Goal: Navigation & Orientation: Understand site structure

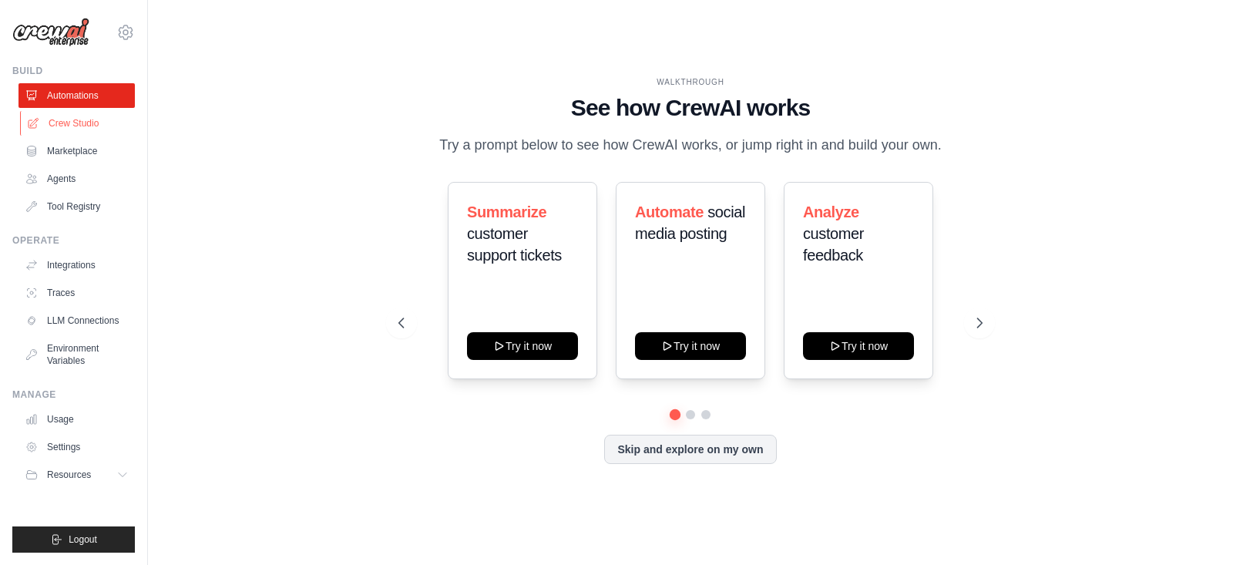
click at [70, 123] on link "Crew Studio" at bounding box center [78, 123] width 116 height 25
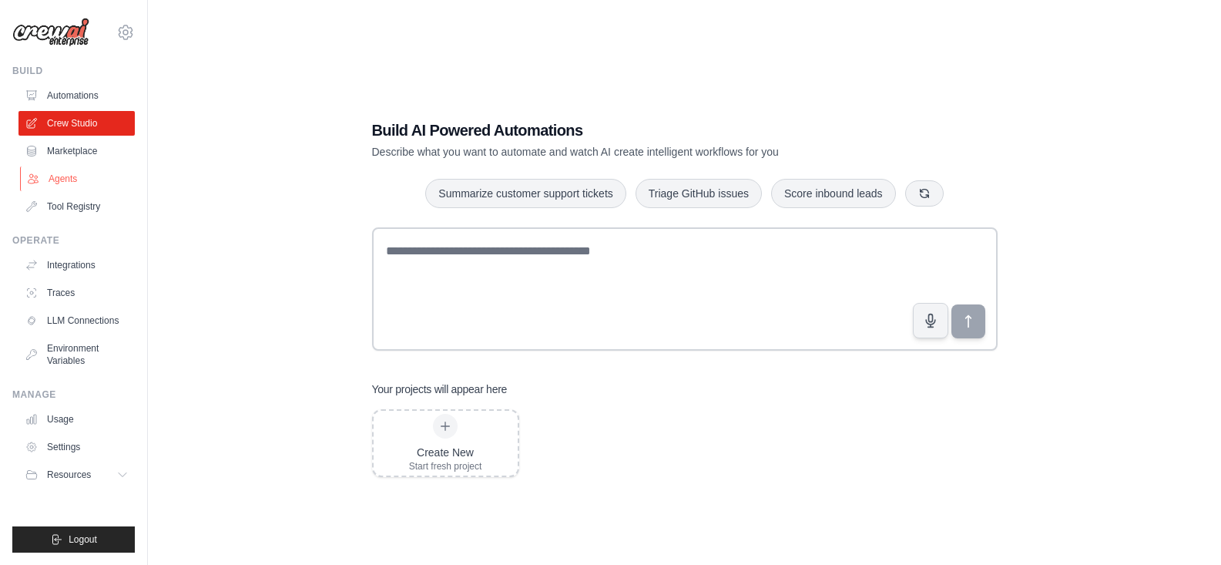
click at [69, 183] on link "Agents" at bounding box center [78, 178] width 116 height 25
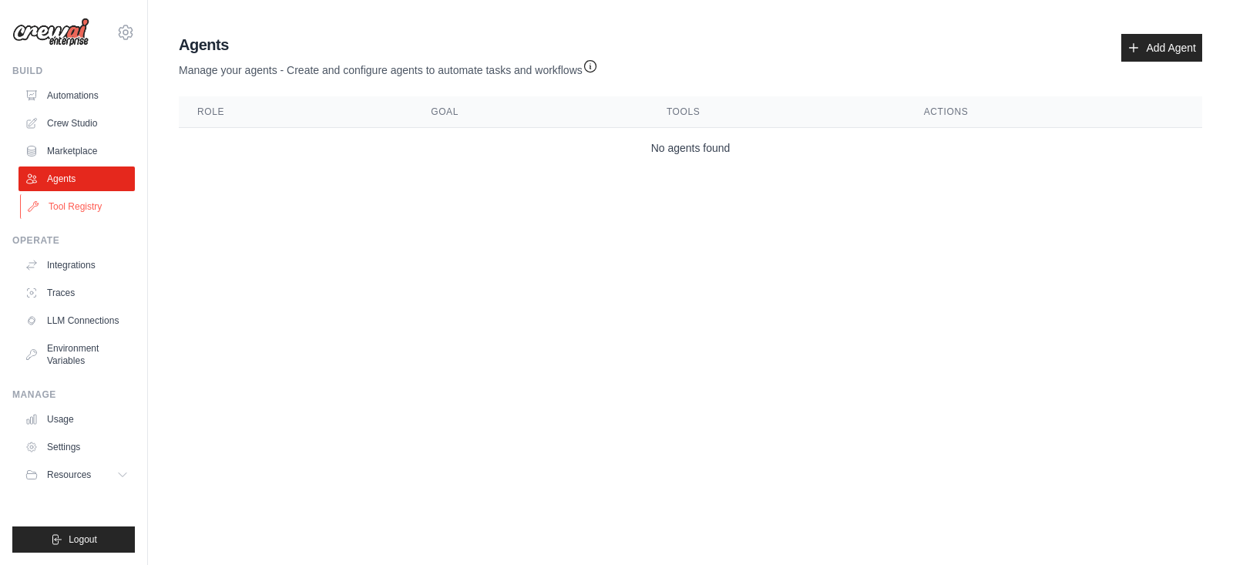
click at [66, 210] on link "Tool Registry" at bounding box center [78, 206] width 116 height 25
